Goal: Task Accomplishment & Management: Use online tool/utility

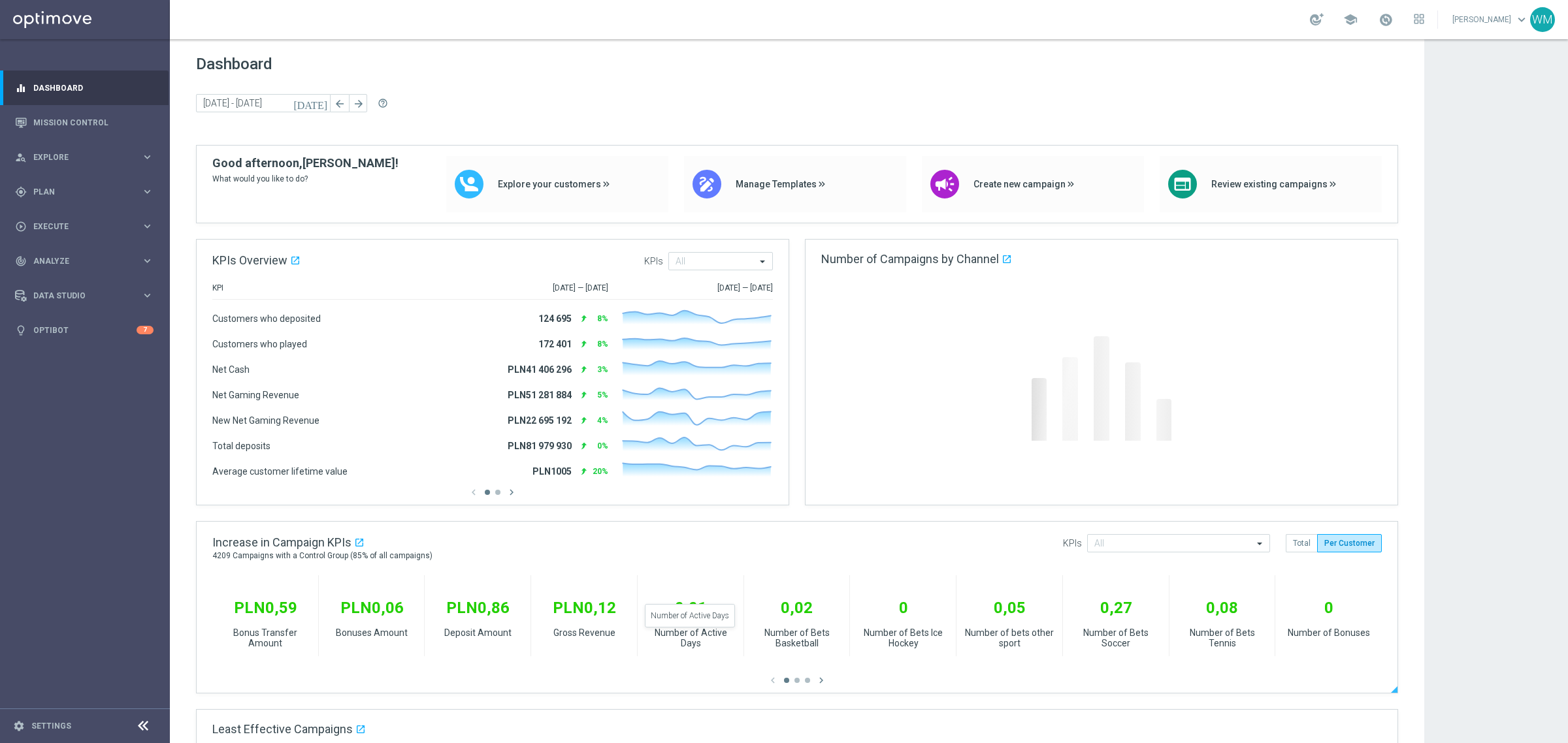
drag, startPoint x: 675, startPoint y: 606, endPoint x: 743, endPoint y: 634, distance: 73.5
click at [743, 634] on div "PLN0,59 Bonus Transfer Amount PLN0,06 Bonuses Amount PLN0,86 Deposit Amount PLN…" at bounding box center [797, 619] width 1169 height 88
click at [744, 634] on div "Number of Bets Basketball" at bounding box center [797, 638] width 107 height 22
click at [735, 634] on div "Number of Active Days" at bounding box center [691, 638] width 107 height 22
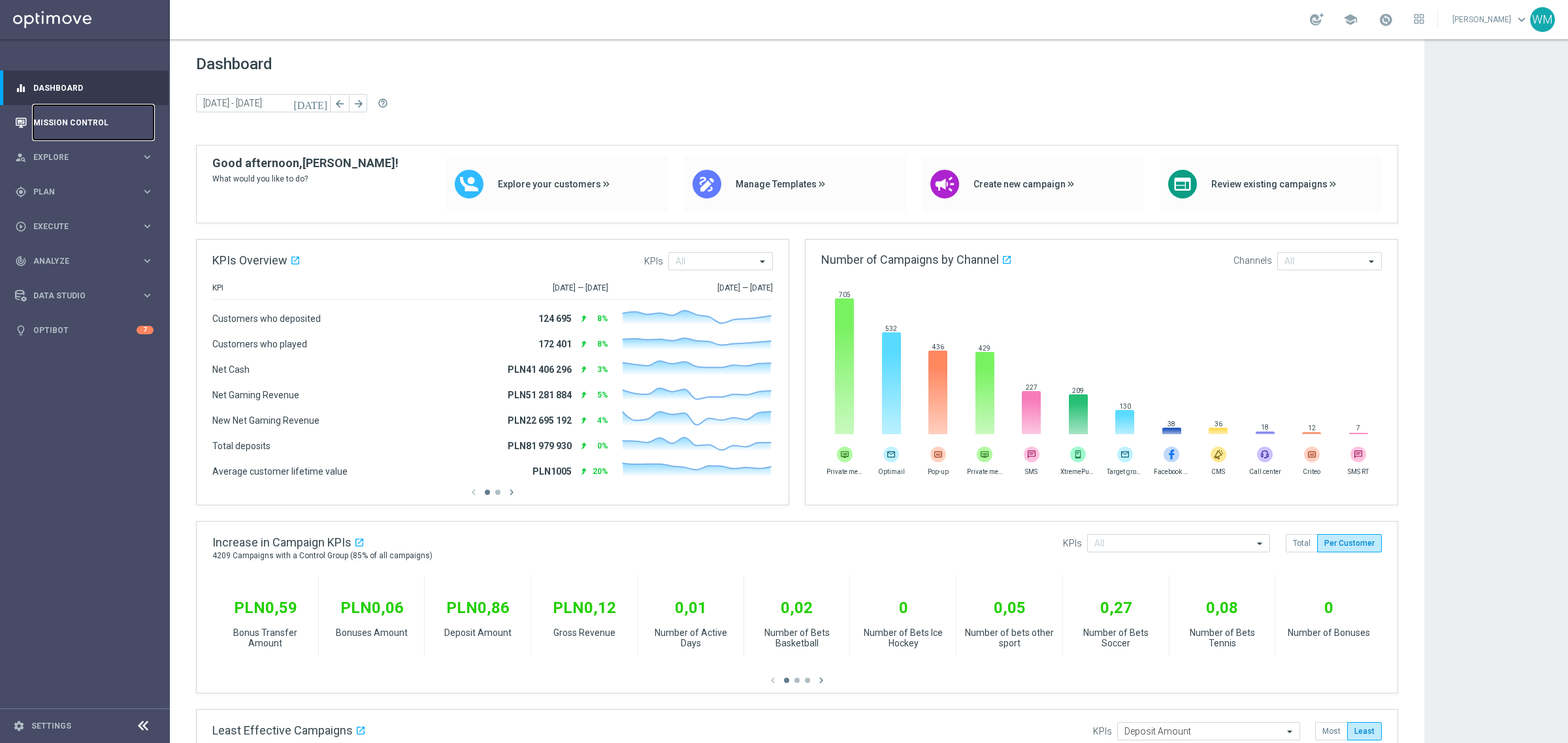
click at [70, 124] on link "Mission Control" at bounding box center [93, 122] width 120 height 35
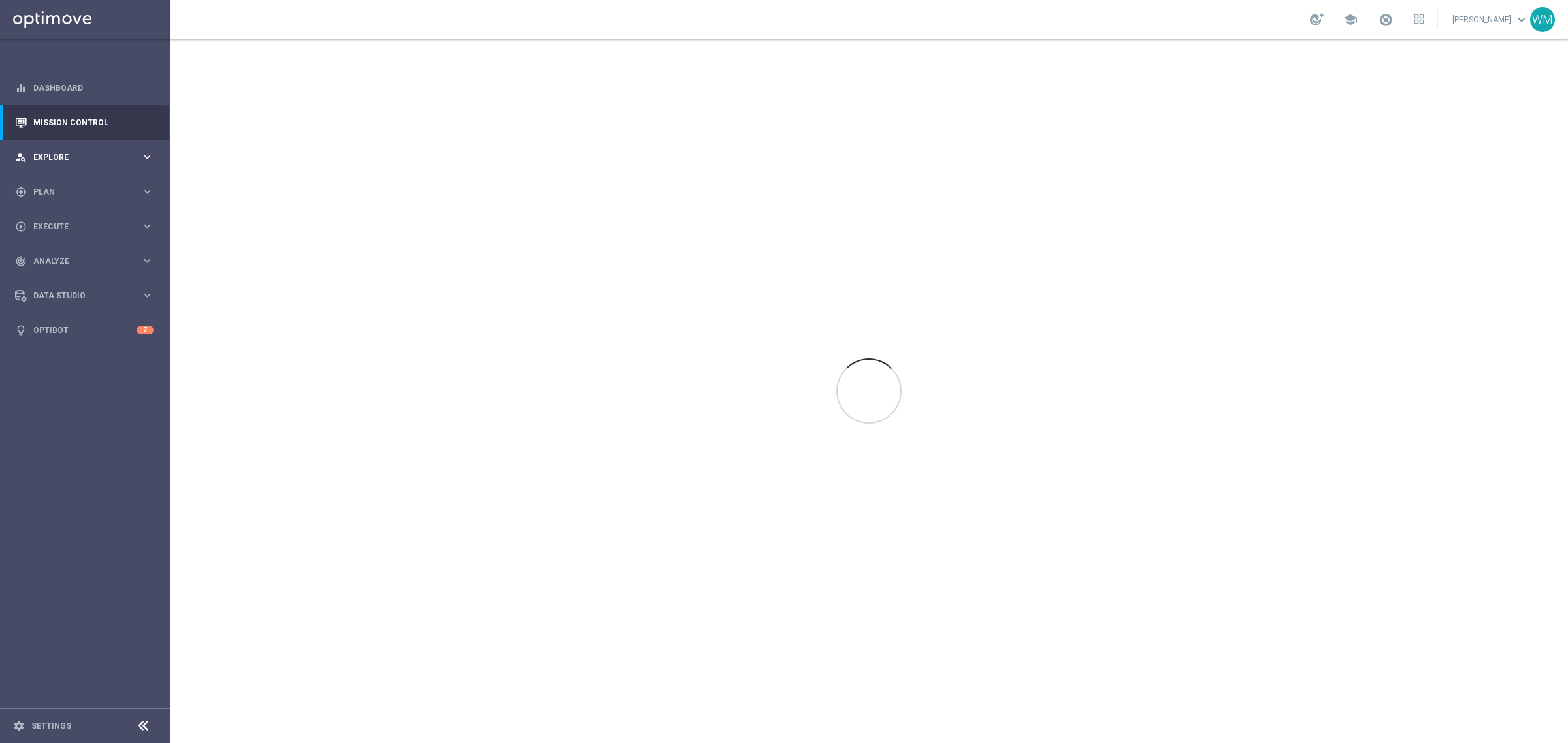
click at [73, 144] on div "person_search Explore keyboard_arrow_right" at bounding box center [84, 157] width 168 height 35
click at [75, 124] on link "Mission Control" at bounding box center [93, 122] width 120 height 35
